Goal: Transaction & Acquisition: Purchase product/service

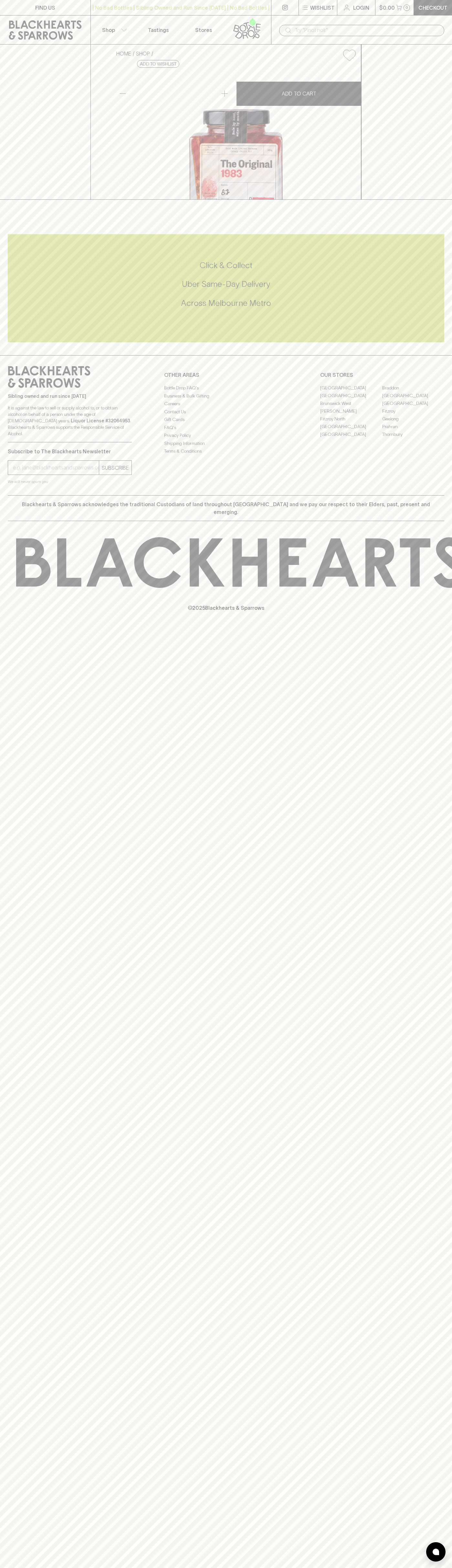
click at [349, 19] on div "​" at bounding box center [362, 30] width 181 height 29
click at [436, 438] on div "OUR STORES [GEOGRAPHIC_DATA] [GEOGRAPHIC_DATA] [GEOGRAPHIC_DATA] [GEOGRAPHIC_DA…" at bounding box center [382, 402] width 124 height 72
click at [314, 1568] on html "FIND US | No Bad Bottles | Sibling Owned and Run Since [DATE] | No Bad Bottles …" at bounding box center [226, 784] width 452 height 1568
click at [9, 1568] on html "FIND US | No Bad Bottles | Sibling Owned and Run Since [DATE] | No Bad Bottles …" at bounding box center [226, 784] width 452 height 1568
